Goal: Task Accomplishment & Management: Manage account settings

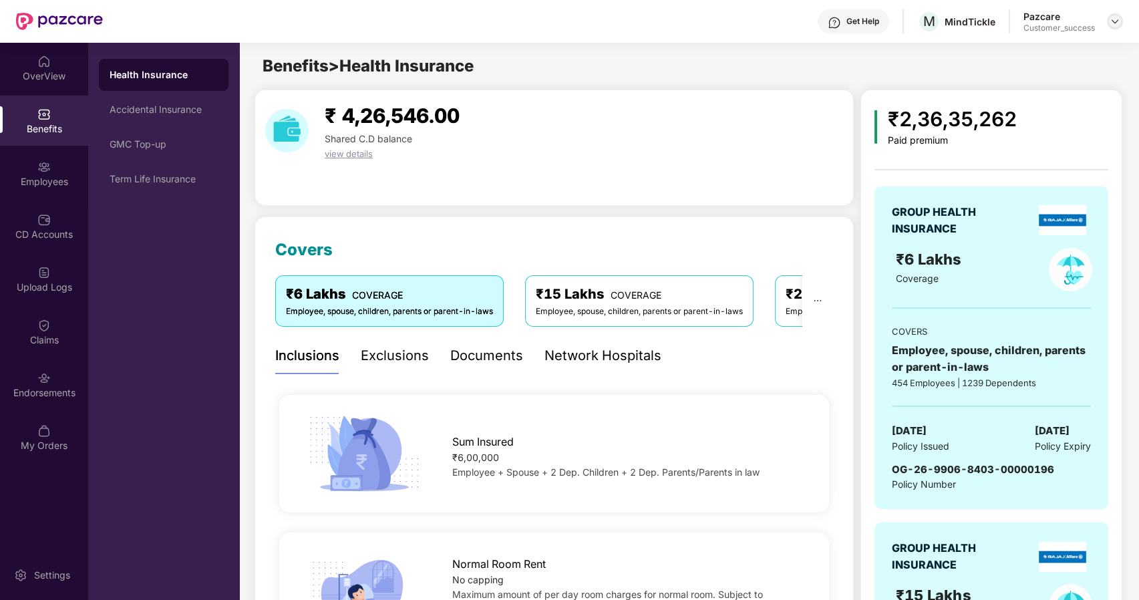
click at [1112, 17] on img at bounding box center [1114, 21] width 11 height 11
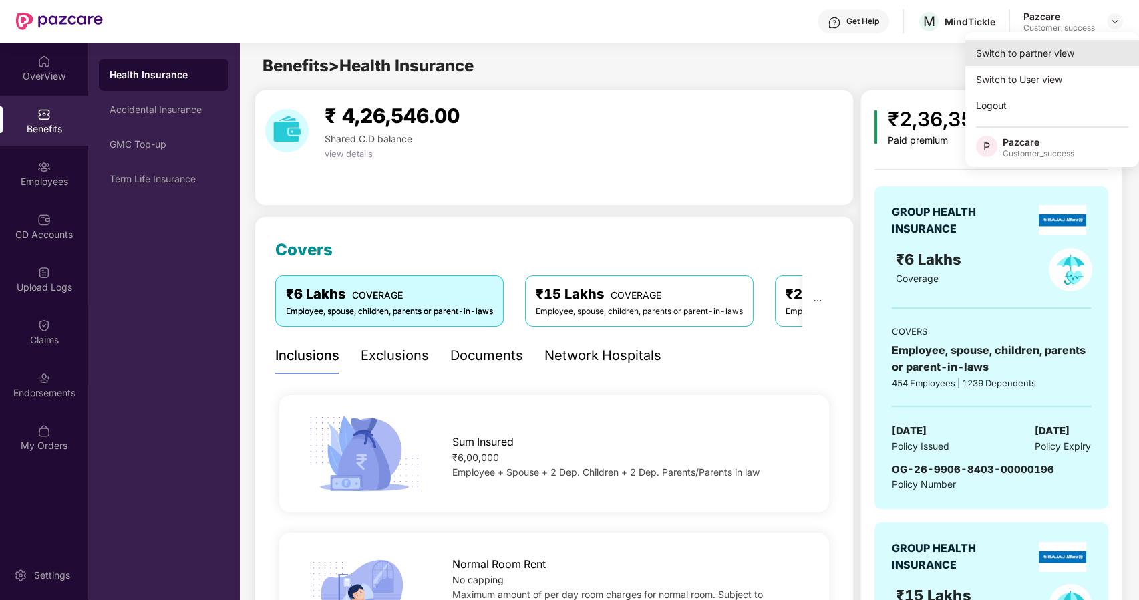
click at [1023, 51] on div "Switch to partner view" at bounding box center [1052, 53] width 174 height 26
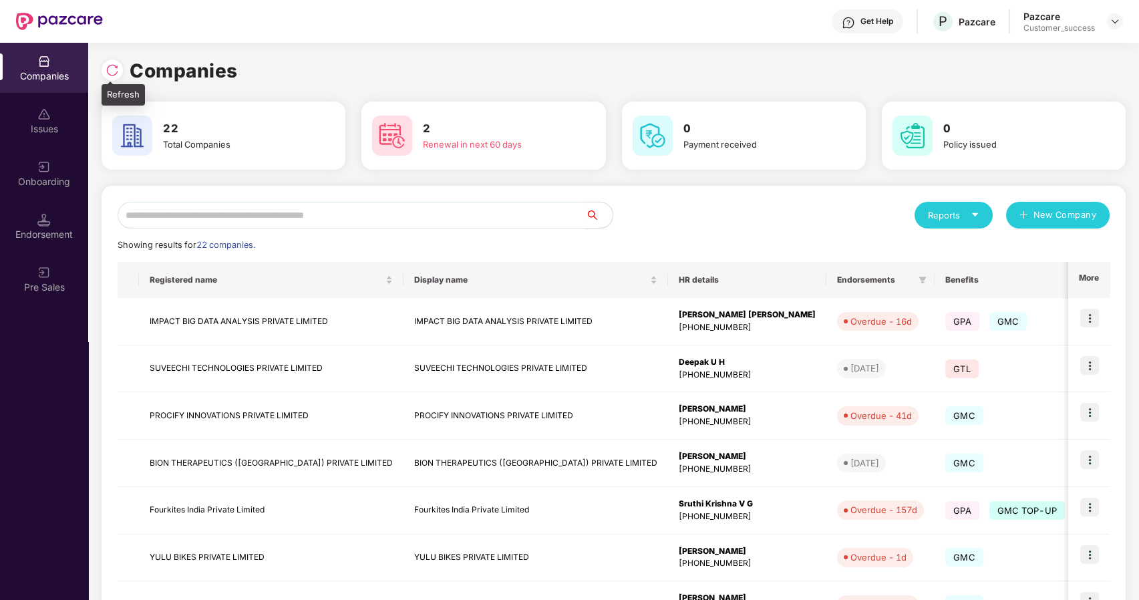
click at [112, 78] on div at bounding box center [112, 69] width 21 height 21
click at [160, 212] on input "text" at bounding box center [352, 215] width 468 height 27
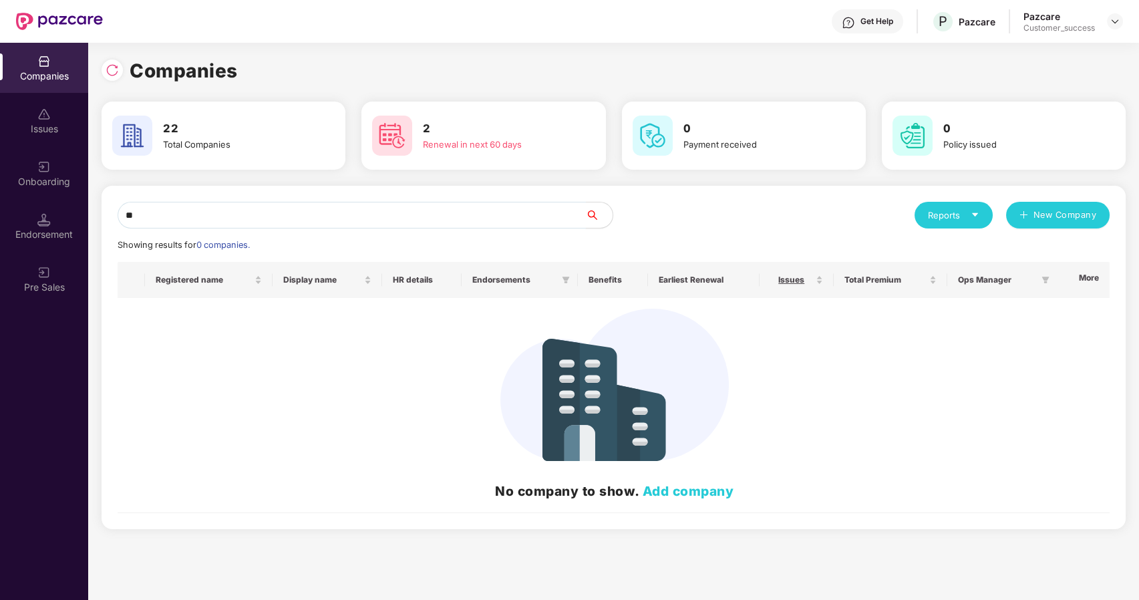
type input "*"
